Goal: Transaction & Acquisition: Purchase product/service

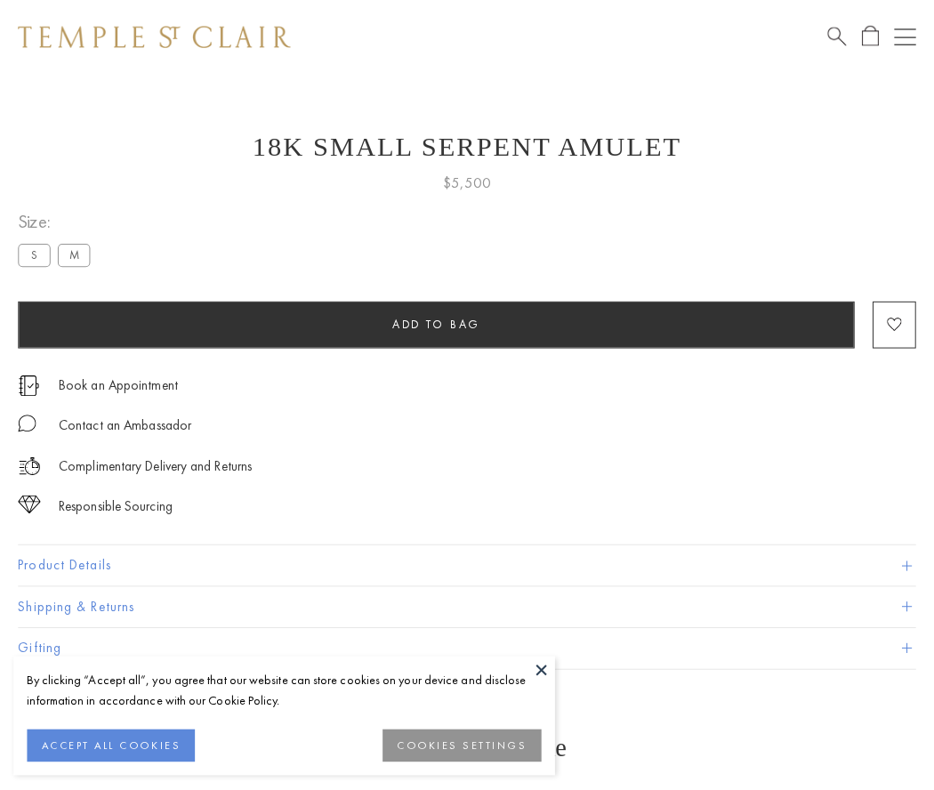
scroll to position [71, 0]
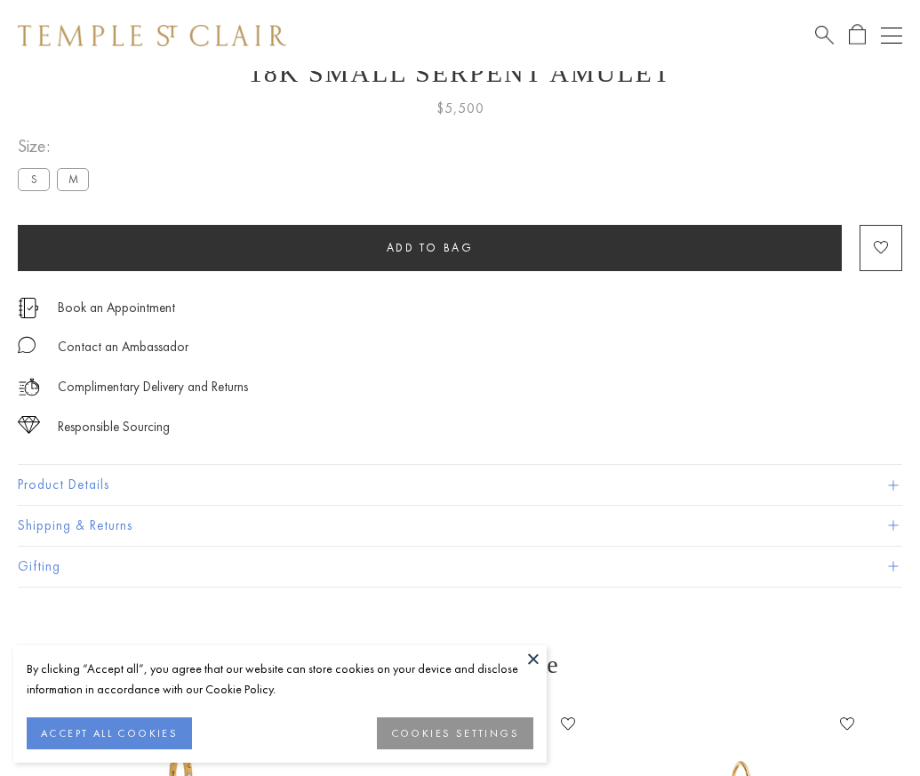
click at [429, 247] on span "Add to bag" at bounding box center [430, 247] width 87 height 15
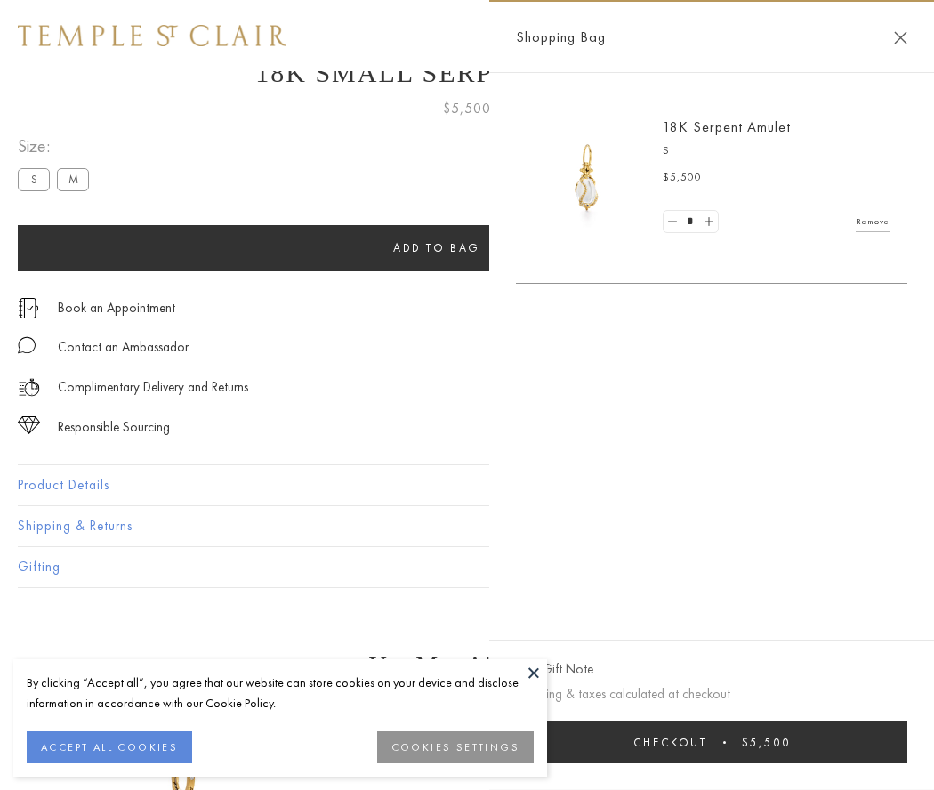
click at [726, 742] on span "submit" at bounding box center [724, 742] width 3 height 3
